Goal: Transaction & Acquisition: Purchase product/service

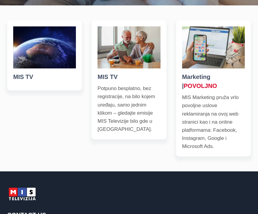
scroll to position [196, 0]
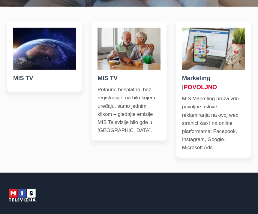
click at [24, 70] on img at bounding box center [44, 49] width 63 height 42
click at [24, 82] on h5 "MIS TV" at bounding box center [44, 77] width 63 height 9
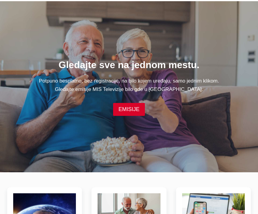
scroll to position [0, 0]
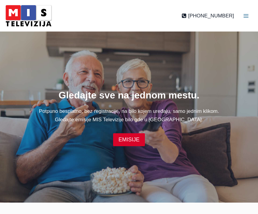
click at [245, 20] on button "Toggle Menu" at bounding box center [246, 16] width 18 height 18
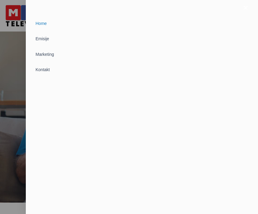
click at [14, 62] on div at bounding box center [129, 107] width 258 height 214
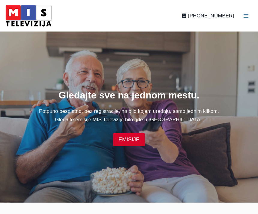
click at [137, 146] on link "EMISIJE" at bounding box center [129, 139] width 32 height 13
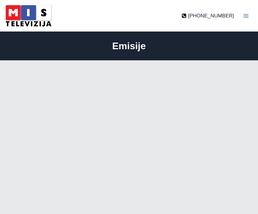
click at [242, 20] on button "Toggle Menu" at bounding box center [246, 16] width 18 height 18
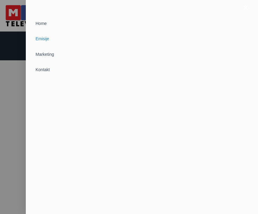
click at [38, 54] on link "Marketing" at bounding box center [142, 54] width 217 height 15
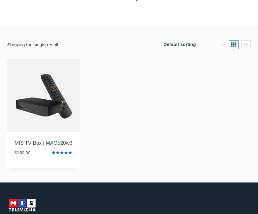
scroll to position [66, 0]
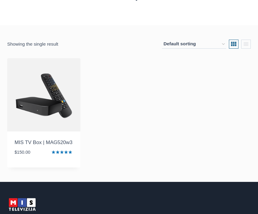
click at [33, 109] on img at bounding box center [43, 94] width 73 height 73
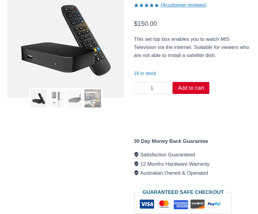
scroll to position [44, 0]
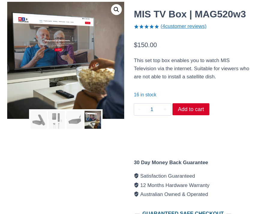
click at [195, 27] on link "( 4 customer reviews)" at bounding box center [183, 26] width 46 height 6
click at [191, 27] on link "( 4 customer reviews)" at bounding box center [183, 26] width 46 height 6
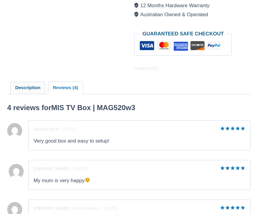
scroll to position [220, 0]
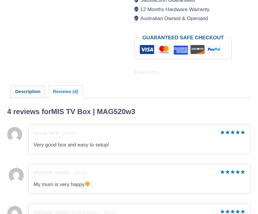
click at [25, 88] on link "Description" at bounding box center [28, 92] width 34 height 12
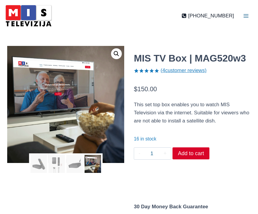
click at [247, 14] on icon "Toggle Menu" at bounding box center [246, 16] width 6 height 6
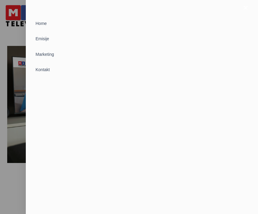
click at [13, 62] on div at bounding box center [129, 107] width 258 height 214
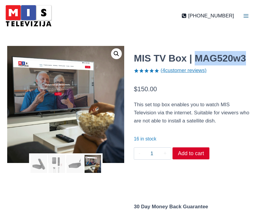
click at [244, 101] on p "This set top box enables you to watch MIS Television via the internet. Suitable…" at bounding box center [192, 112] width 117 height 25
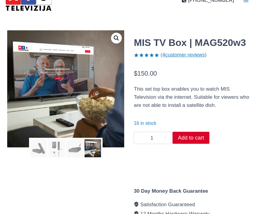
scroll to position [18, 0]
